Goal: Task Accomplishment & Management: Complete application form

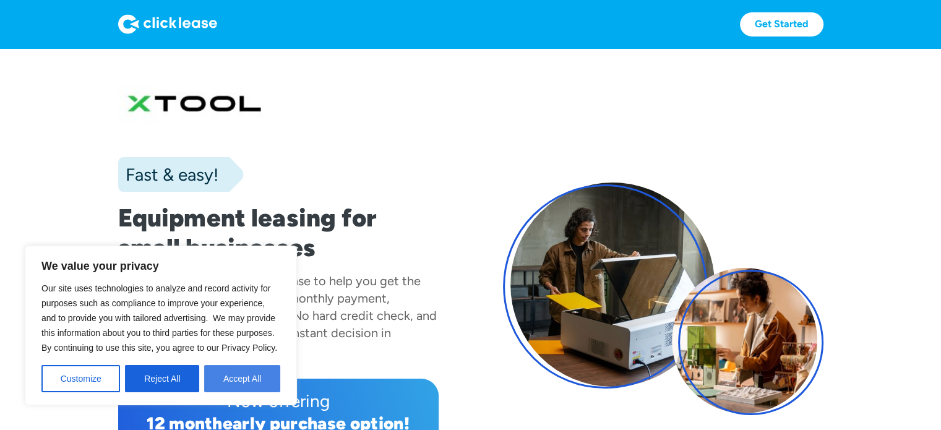
click at [235, 373] on button "Accept All" at bounding box center [242, 378] width 76 height 27
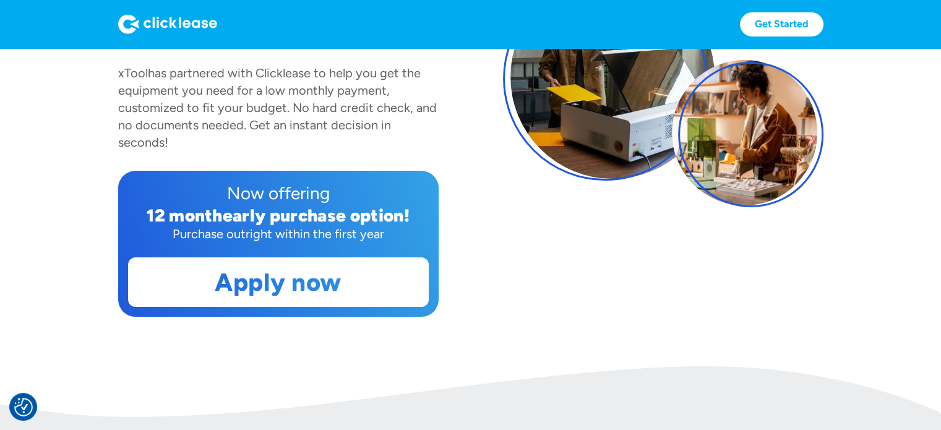
scroll to position [222, 0]
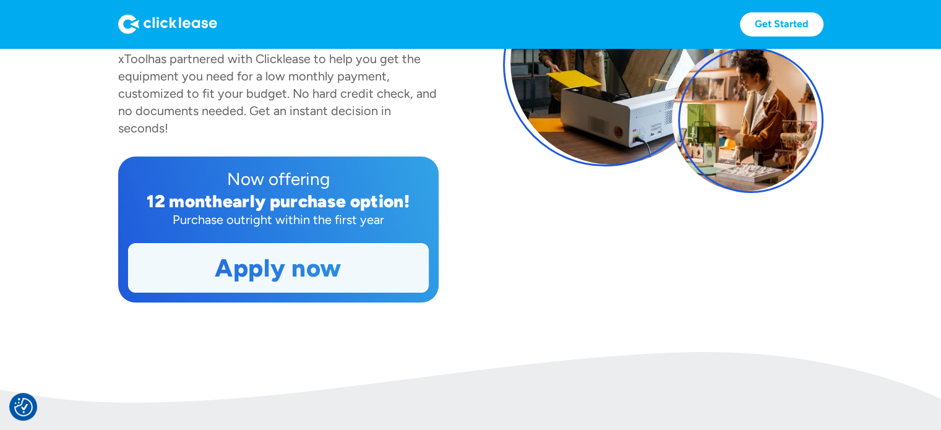
click at [278, 279] on link "Apply now" at bounding box center [278, 268] width 299 height 48
